Goal: Task Accomplishment & Management: Complete application form

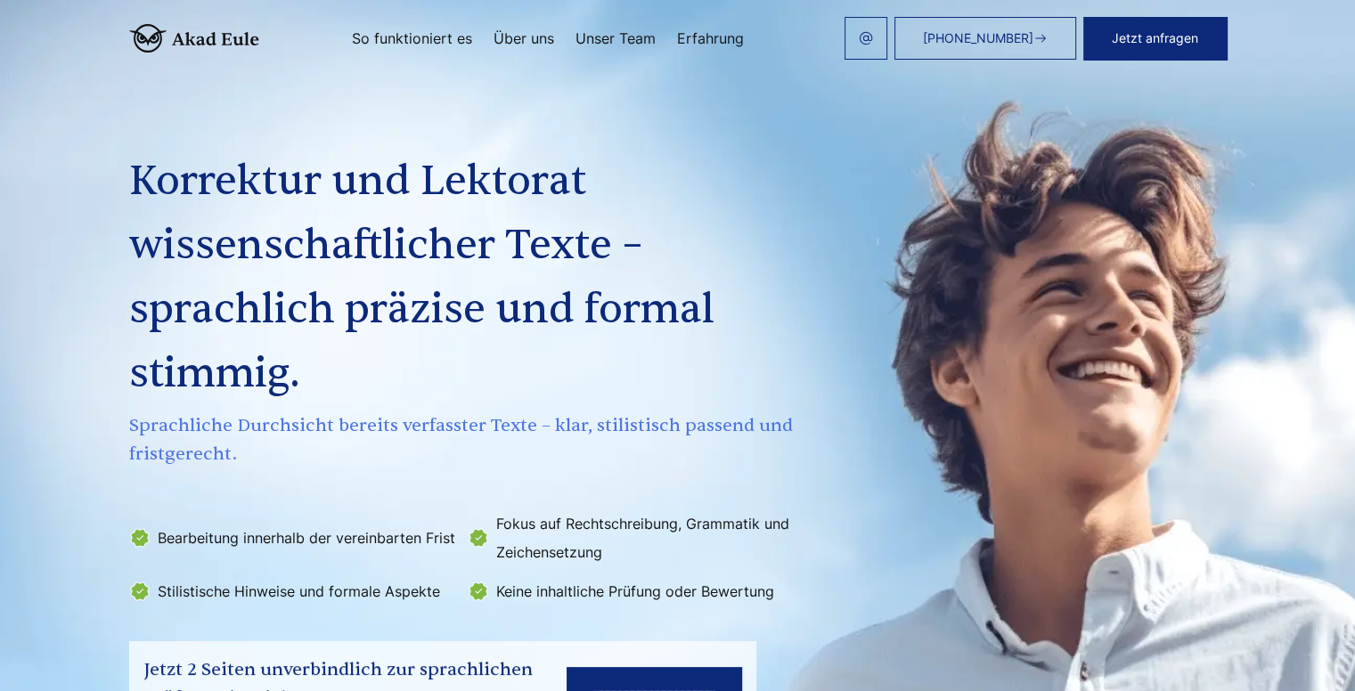
click at [129, 41] on img at bounding box center [194, 38] width 130 height 29
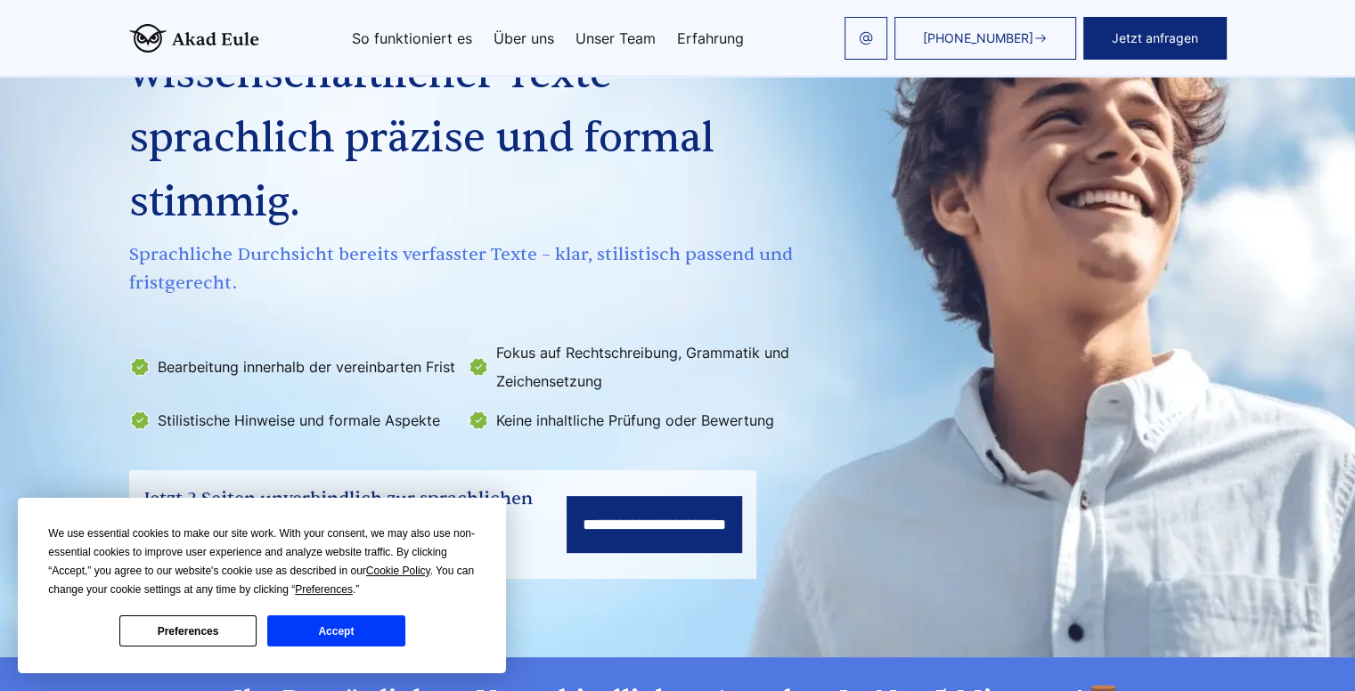
scroll to position [171, 0]
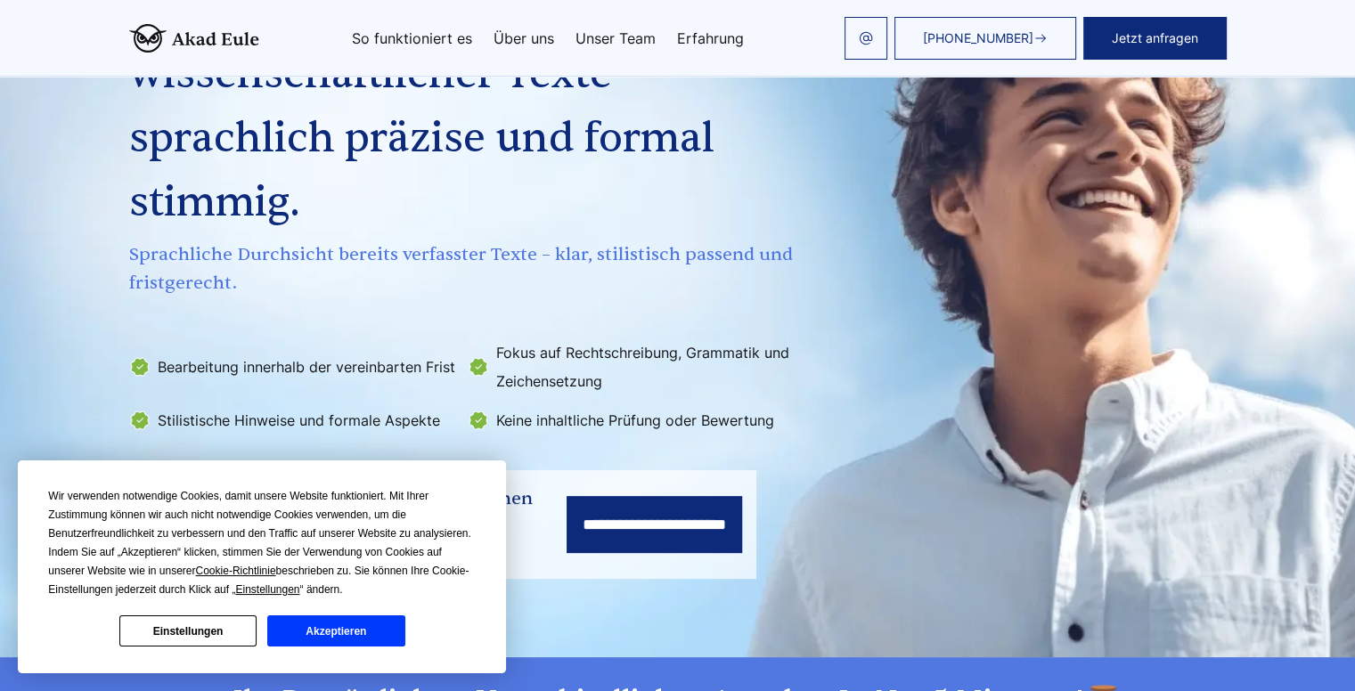
click at [386, 632] on button "Akzeptieren" at bounding box center [335, 631] width 137 height 31
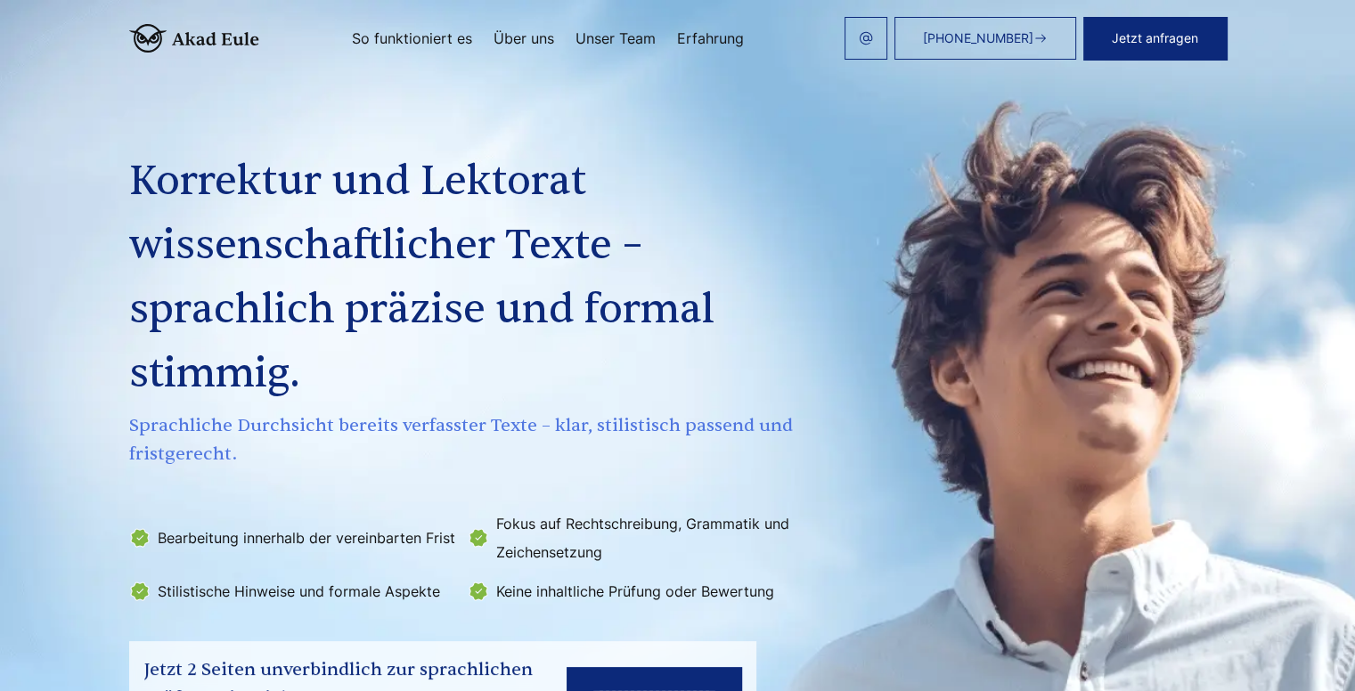
scroll to position [0, 0]
